Goal: Information Seeking & Learning: Learn about a topic

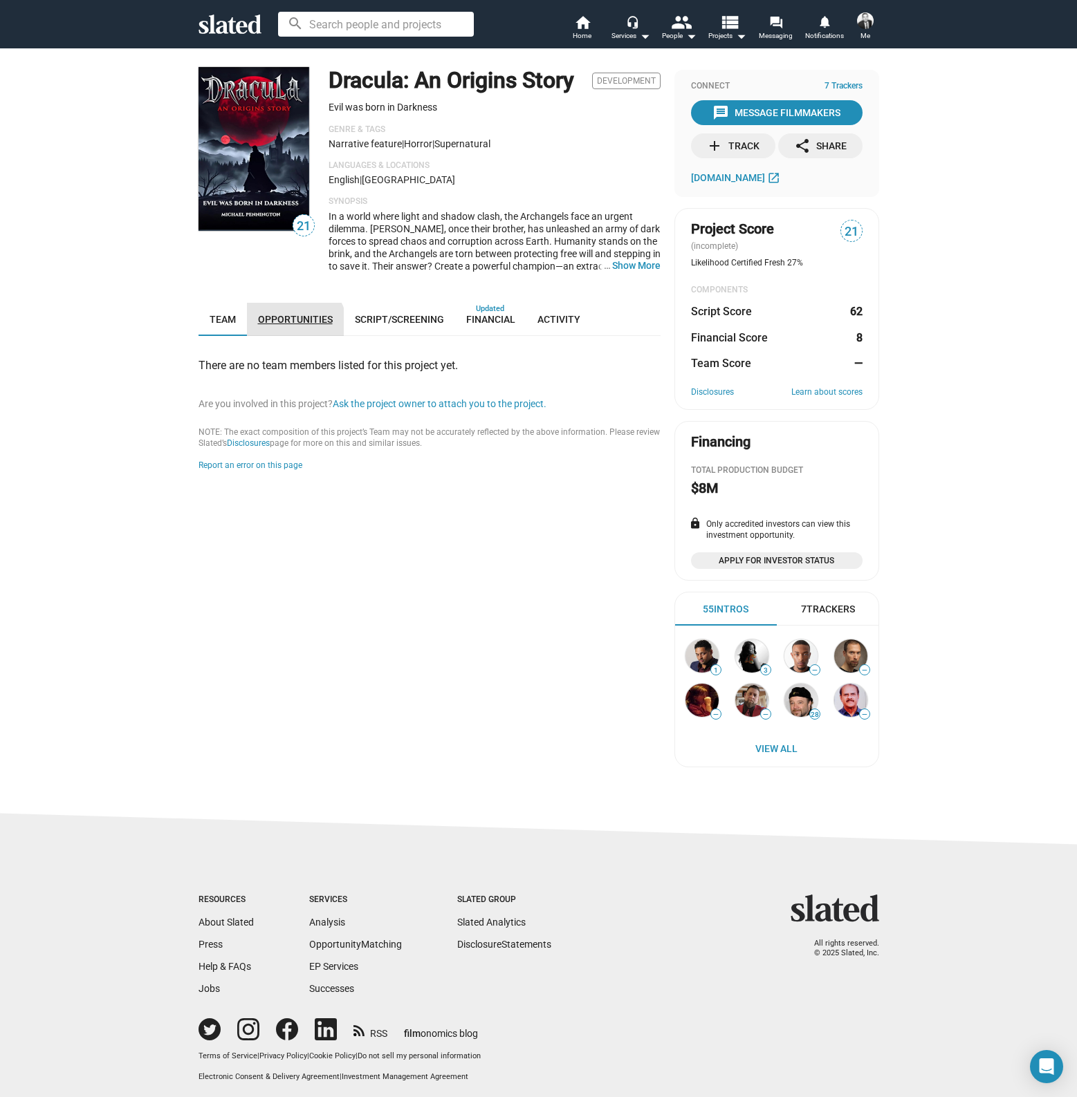
click at [289, 336] on link "Opportunities" at bounding box center [295, 319] width 97 height 33
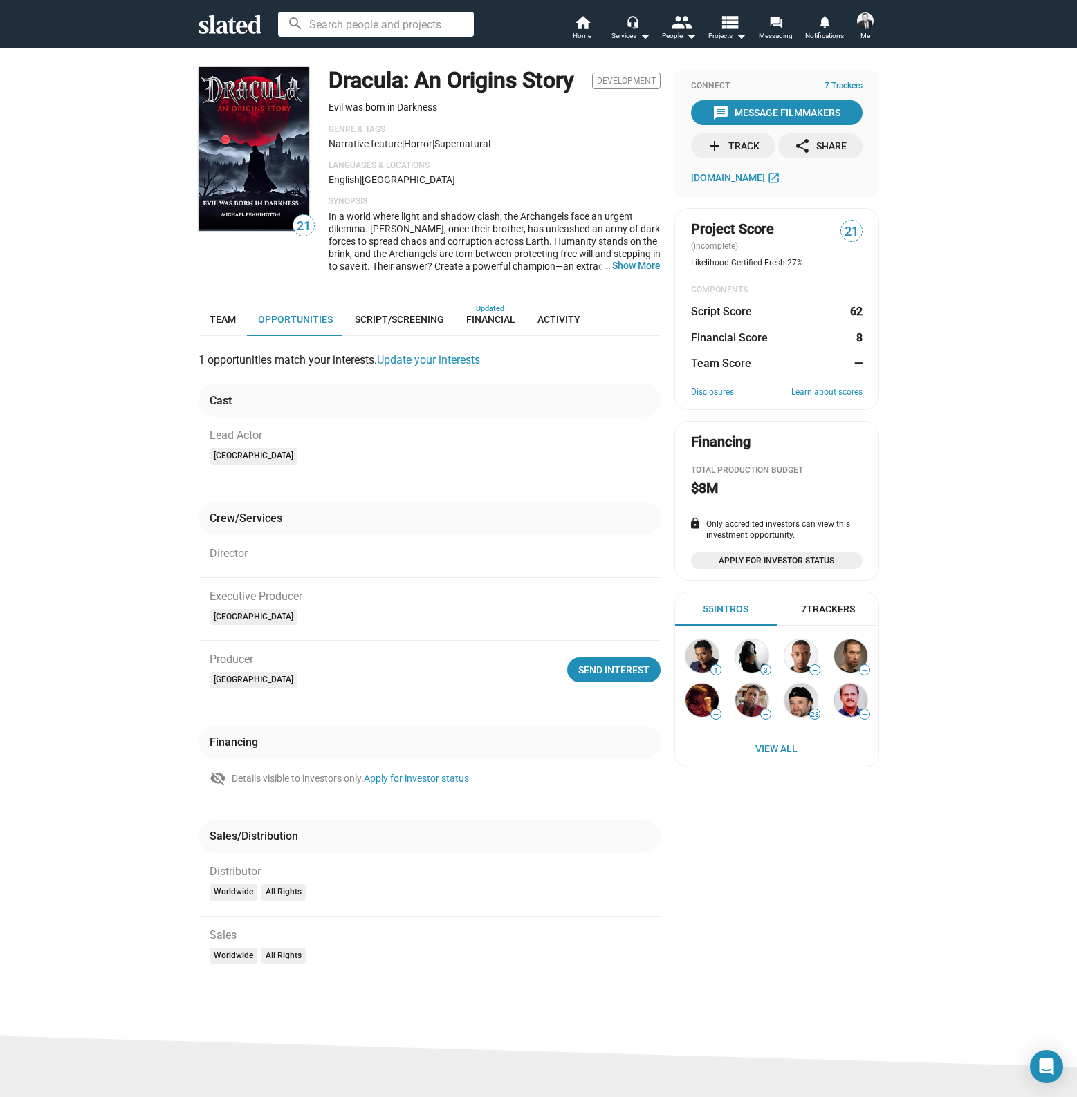
click at [251, 689] on mat-chip "[GEOGRAPHIC_DATA]" at bounding box center [254, 680] width 88 height 17
click at [632, 272] on button "… Show More" at bounding box center [636, 265] width 48 height 12
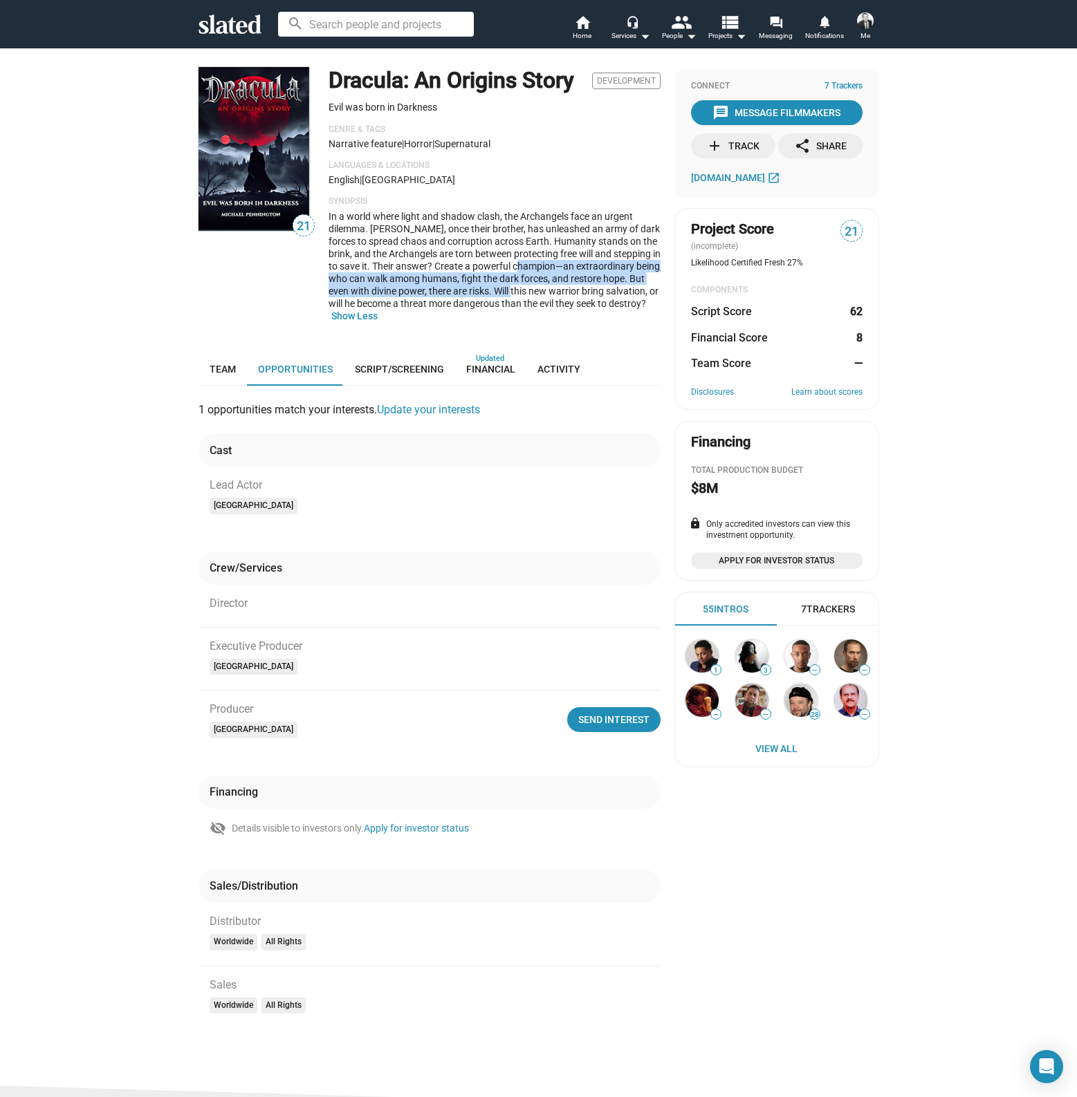
drag, startPoint x: 518, startPoint y: 293, endPoint x: 512, endPoint y: 318, distance: 25.7
click at [512, 309] on span "In a world where light and shadow clash, the Archangels face an urgent dilemma.…" at bounding box center [494, 260] width 332 height 98
click at [774, 745] on span "View All" at bounding box center [777, 748] width 176 height 25
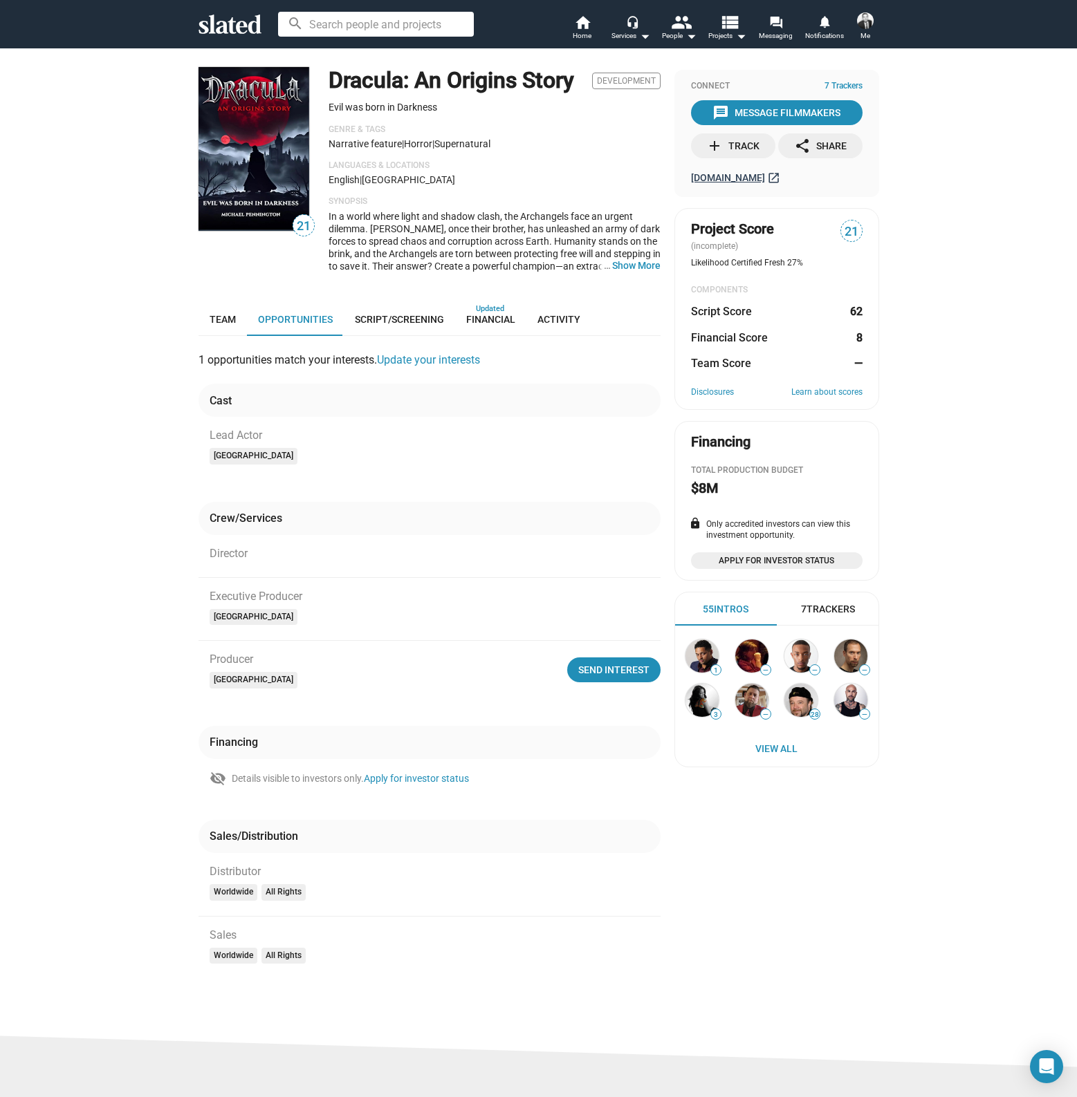
click at [751, 175] on span "[DOMAIN_NAME]" at bounding box center [728, 177] width 74 height 11
